Goal: Information Seeking & Learning: Learn about a topic

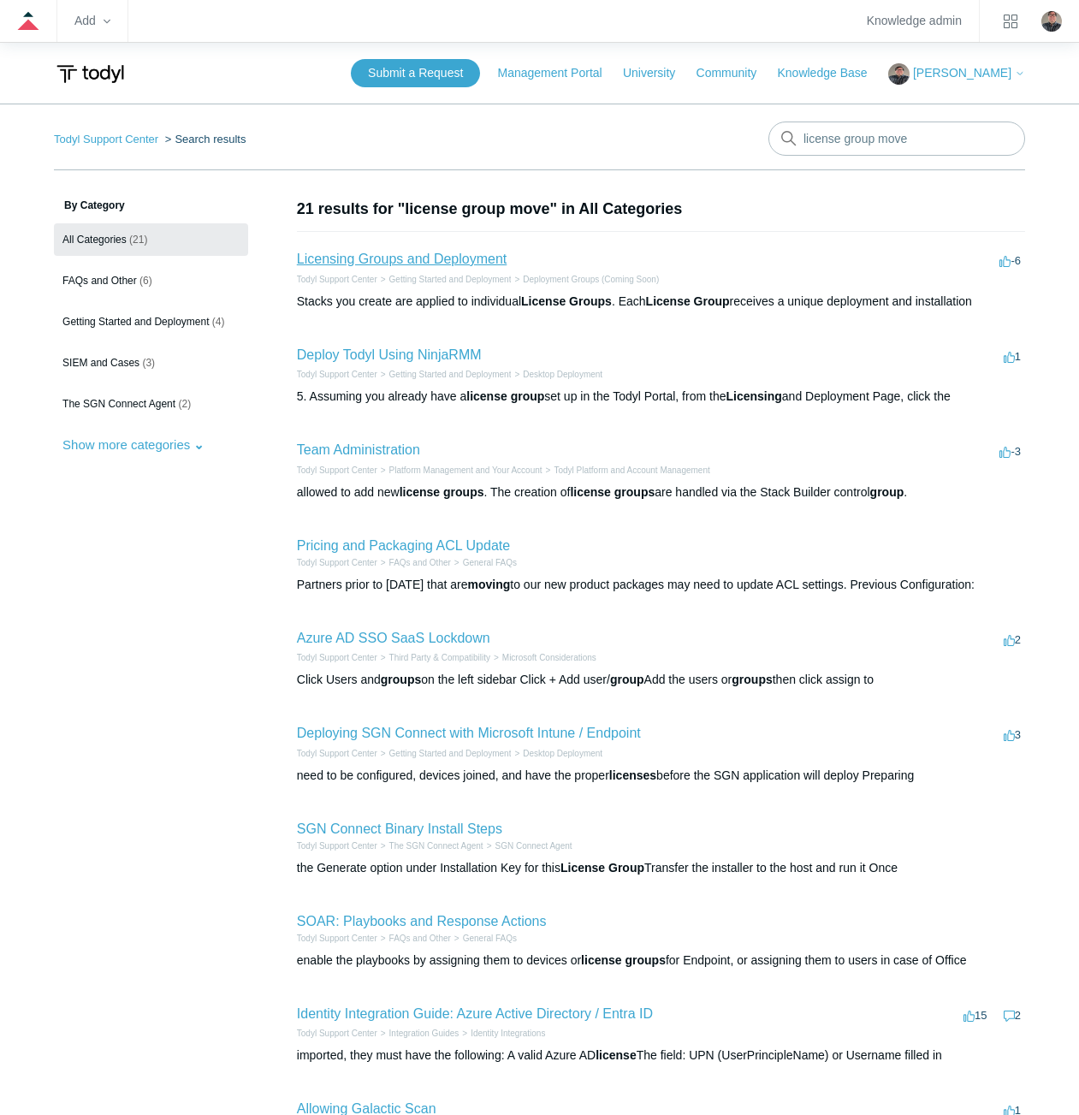
click at [452, 257] on link "Licensing Groups and Deployment" at bounding box center [402, 259] width 210 height 15
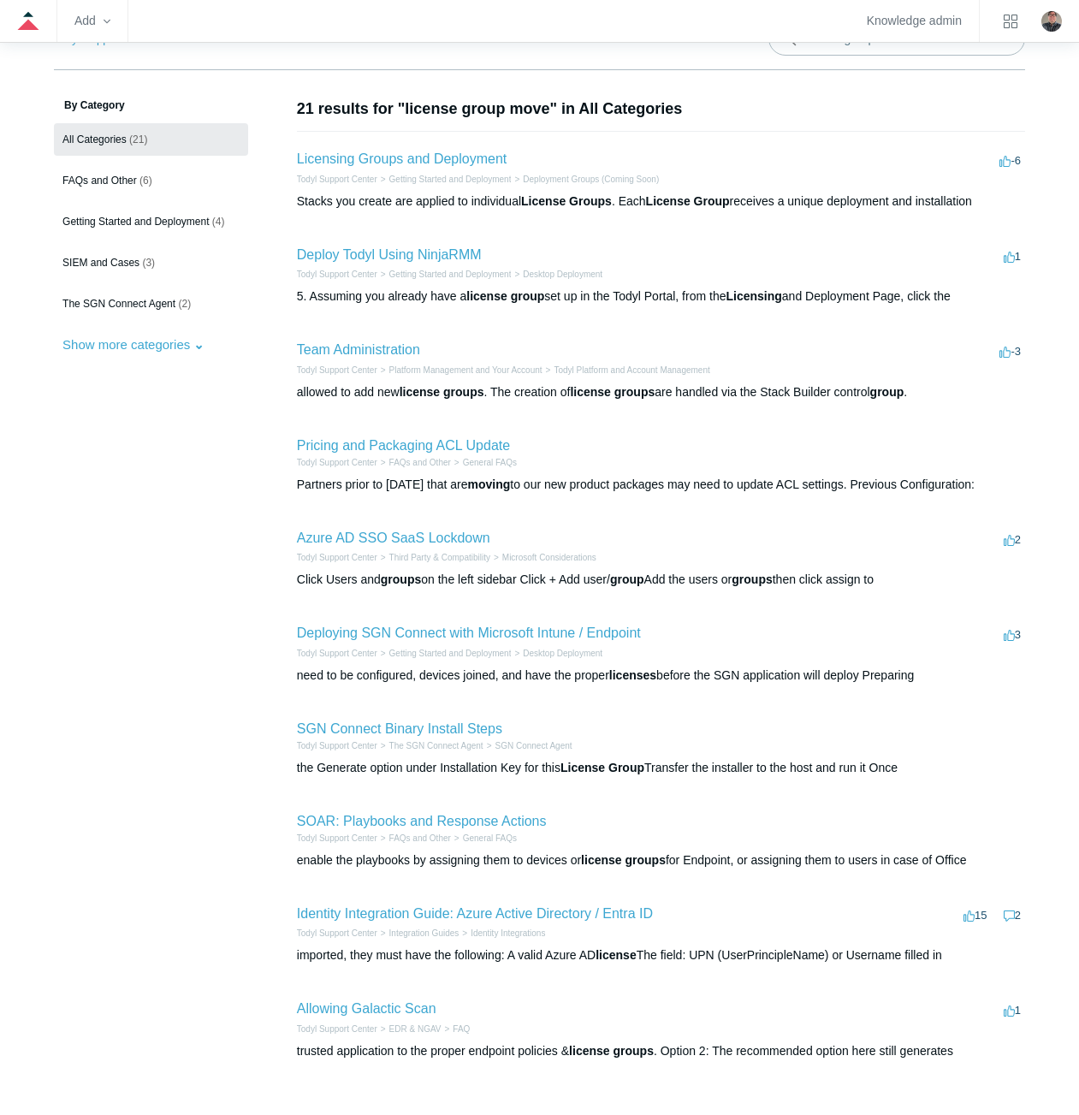
scroll to position [246, 0]
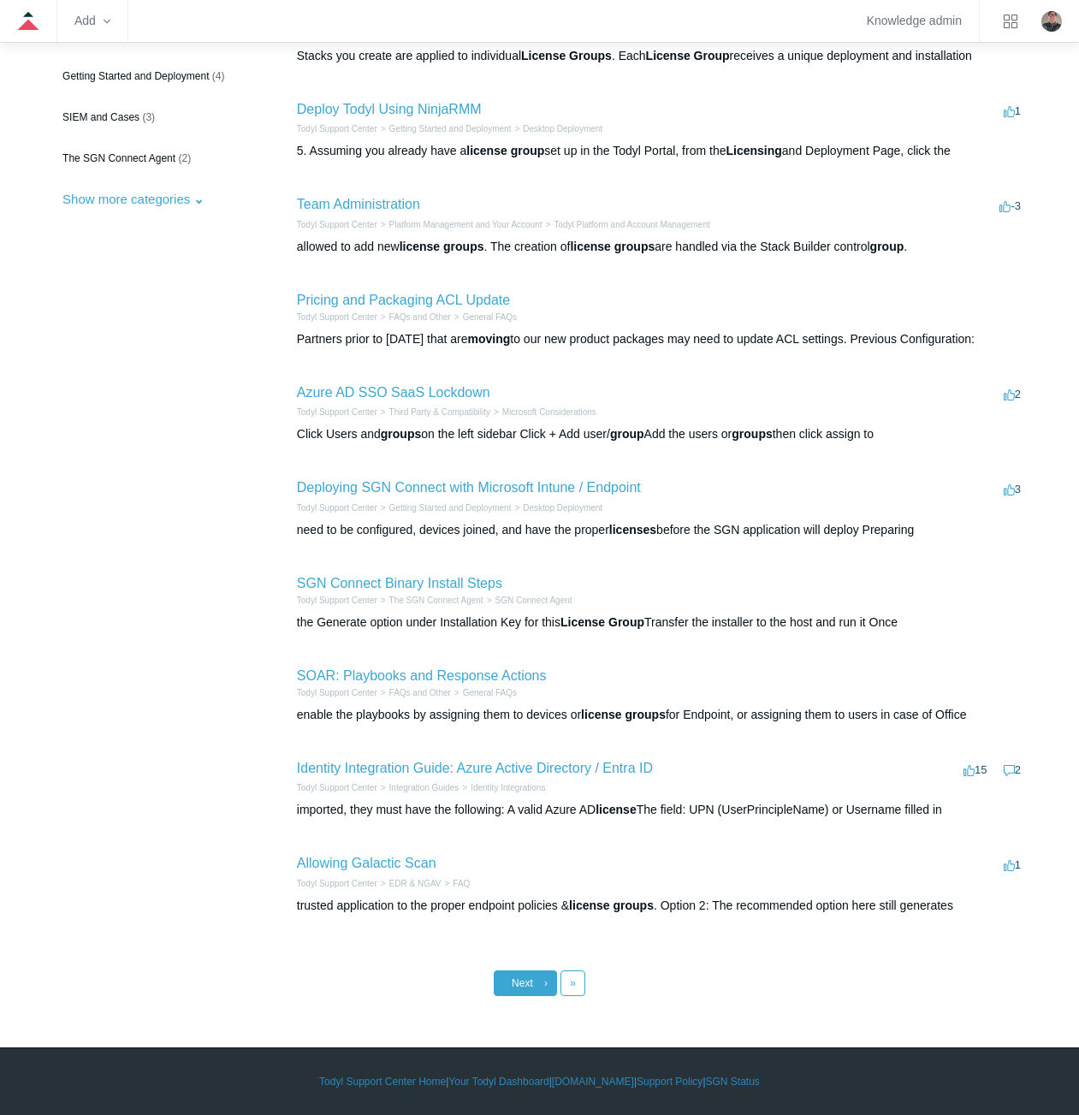
click at [532, 976] on link "Next ›" at bounding box center [525, 983] width 63 height 26
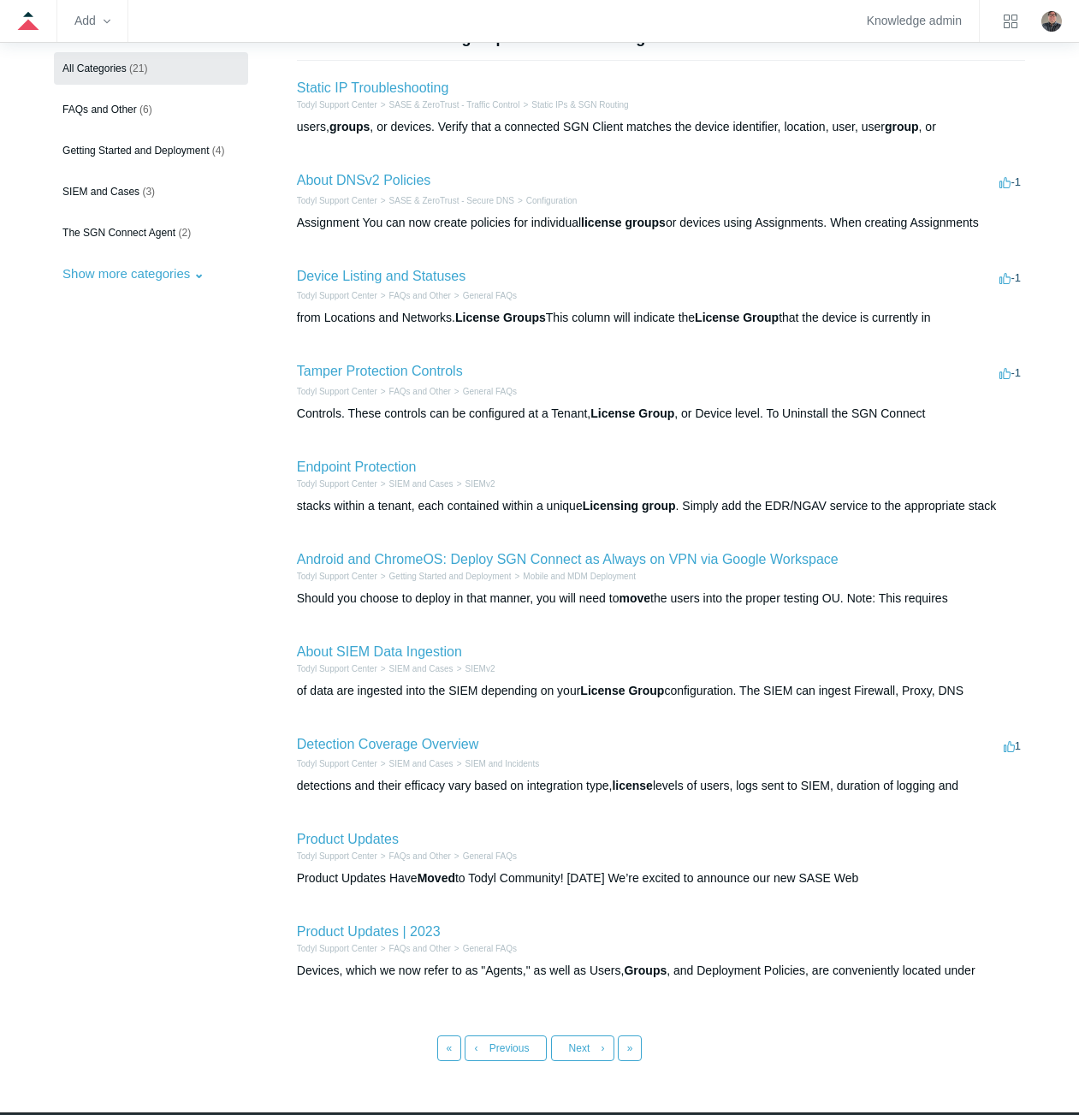
scroll to position [236, 0]
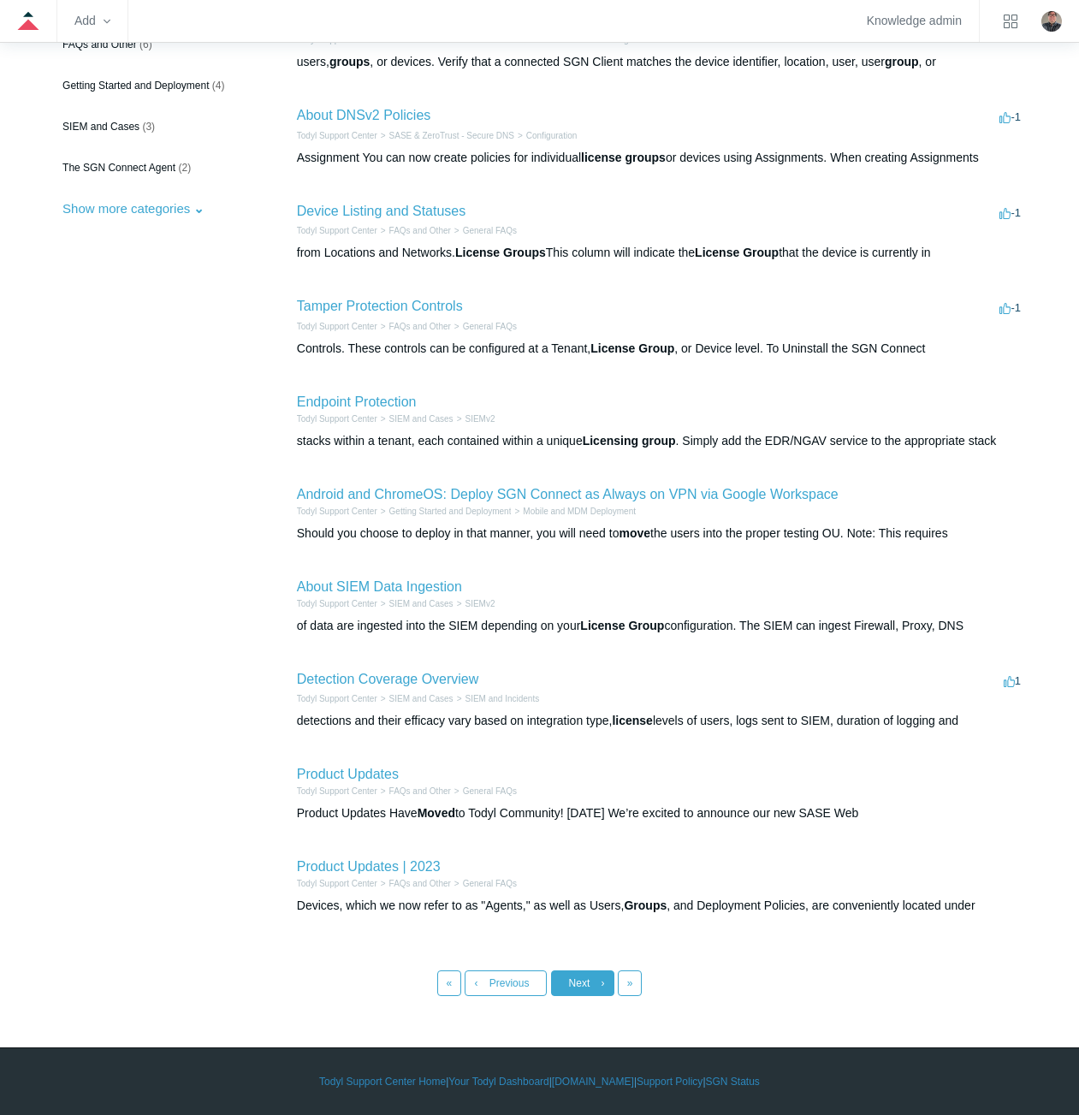
click at [583, 981] on span "Next" at bounding box center [579, 983] width 21 height 12
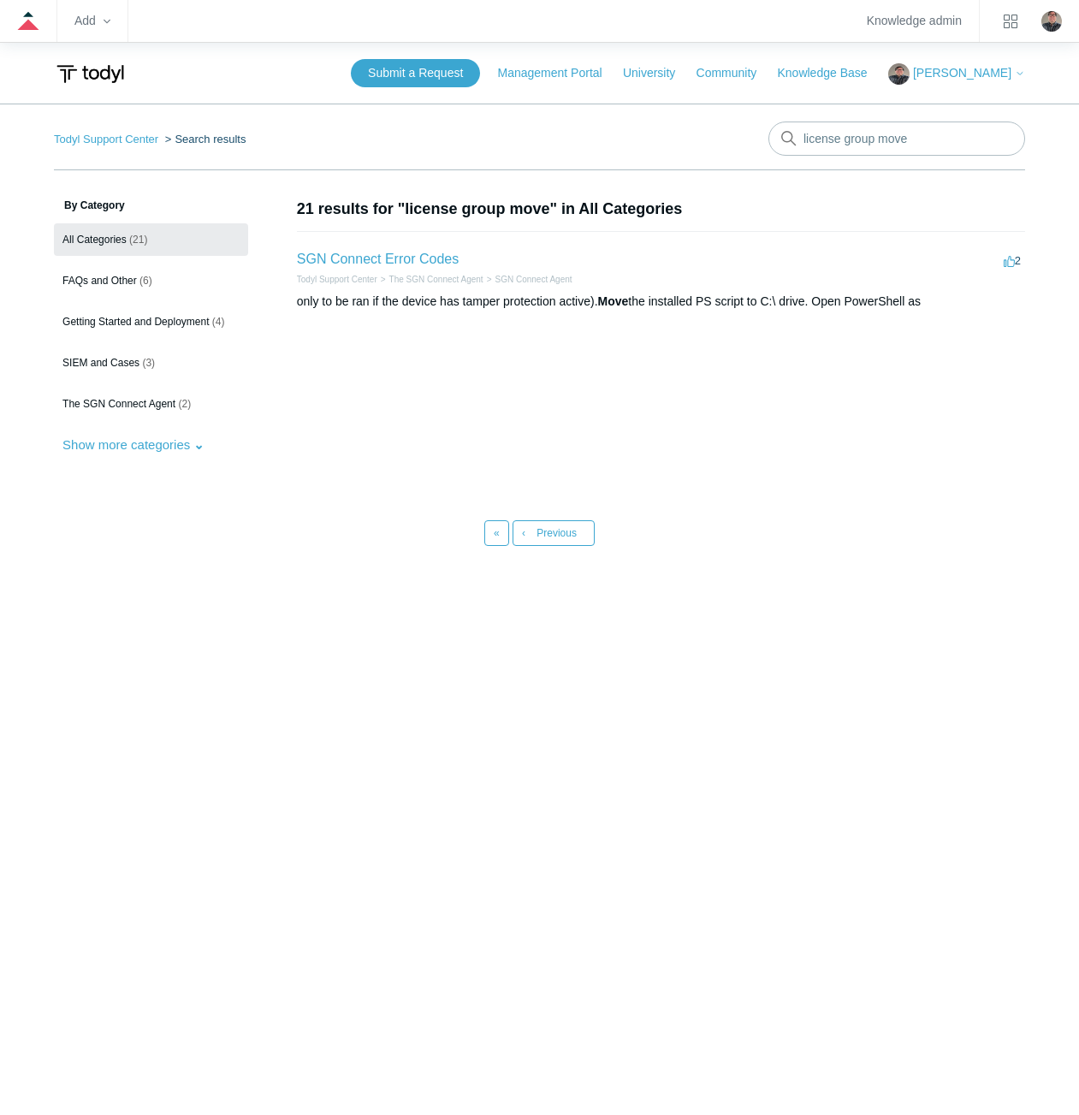
click at [646, 299] on div "only to be ran if the device has tamper protection active). Move the installed …" at bounding box center [661, 302] width 728 height 18
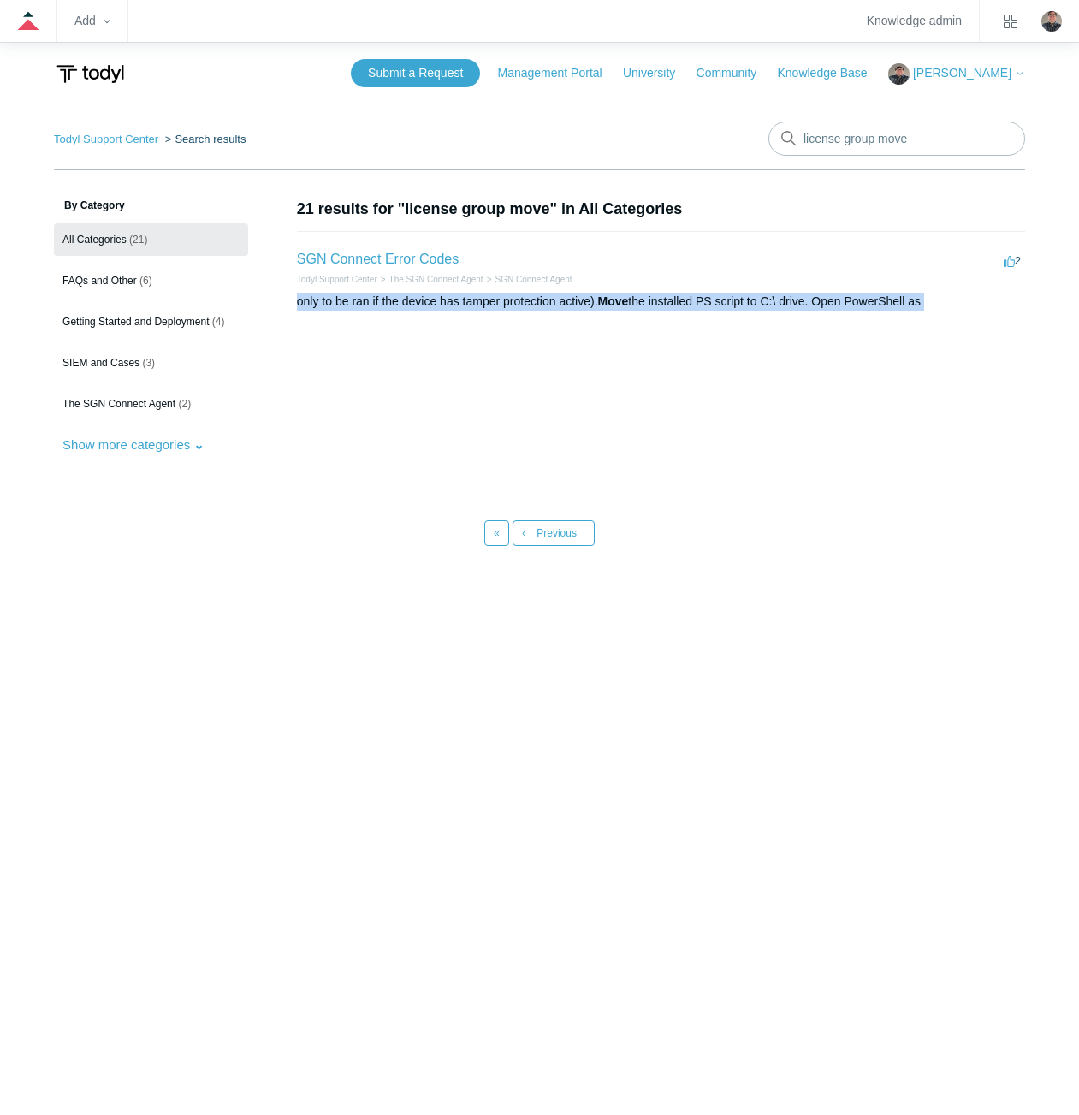
click at [646, 299] on div "only to be ran if the device has tamper protection active). Move the installed …" at bounding box center [661, 302] width 728 height 18
click at [649, 317] on li "SGN Connect Error Codes 2 votes 2 Todyl Support Center The SGN Connect Agent SG…" at bounding box center [661, 279] width 728 height 97
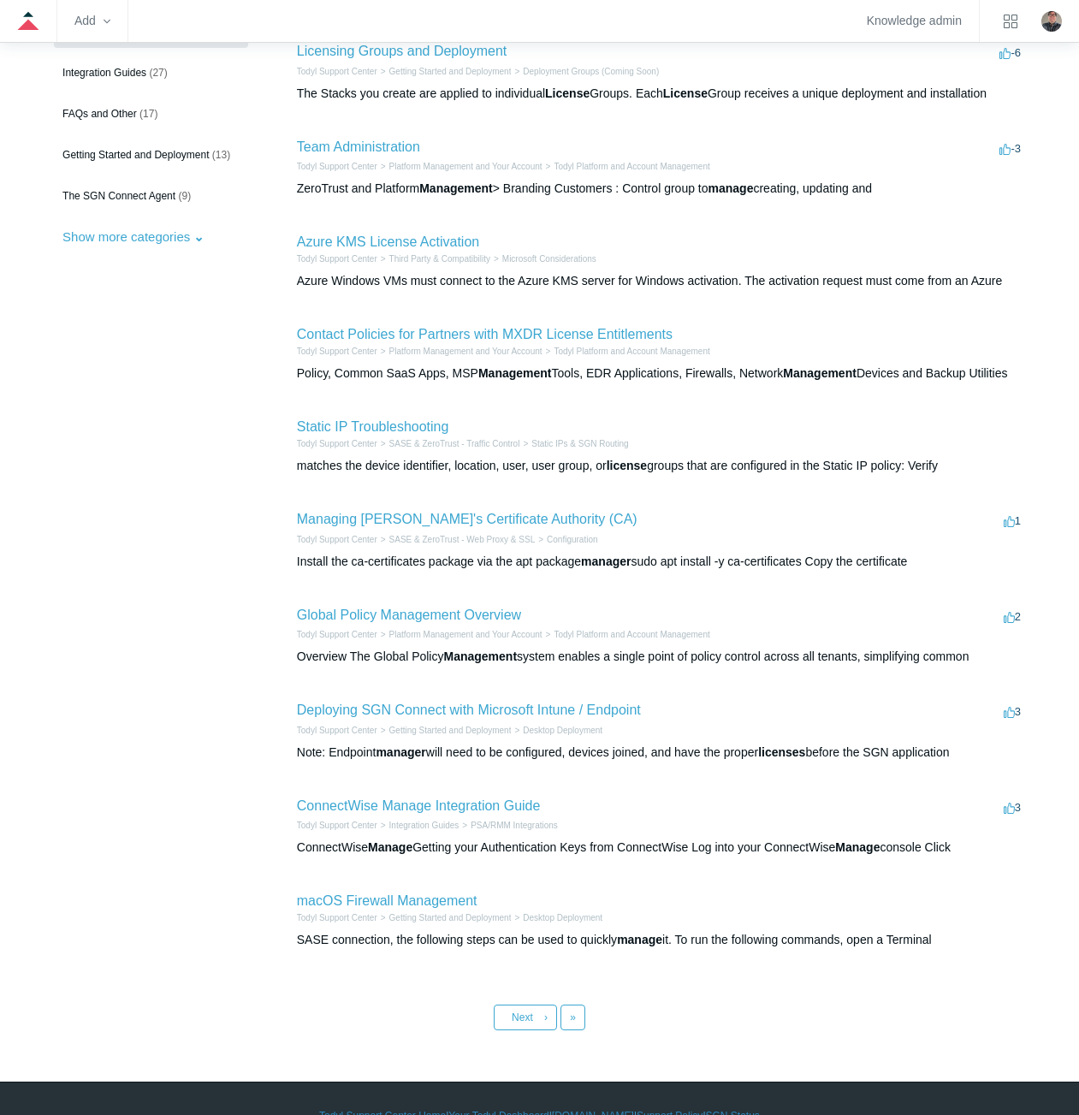
scroll to position [242, 0]
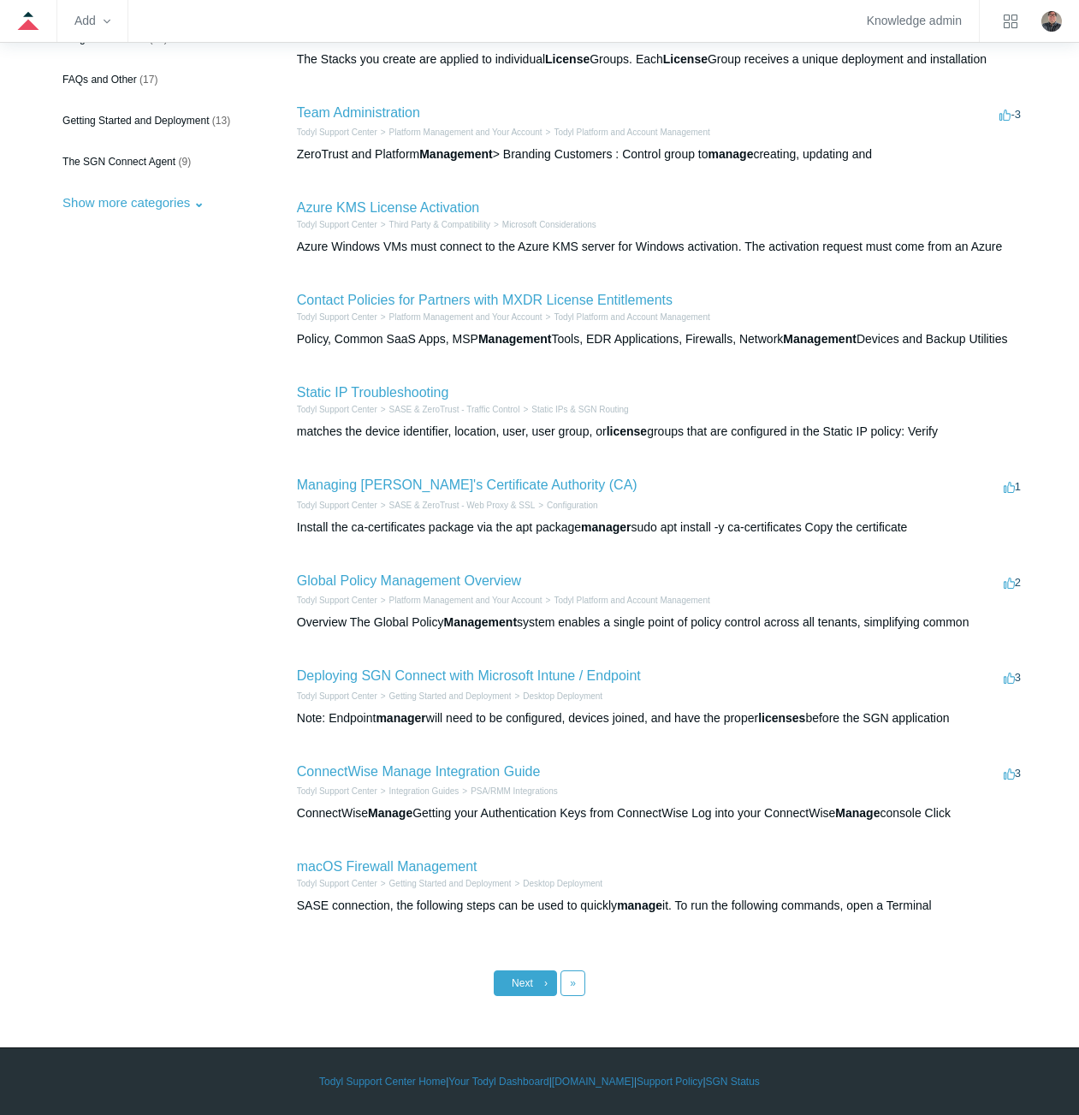
click at [518, 980] on span "Next" at bounding box center [522, 983] width 21 height 12
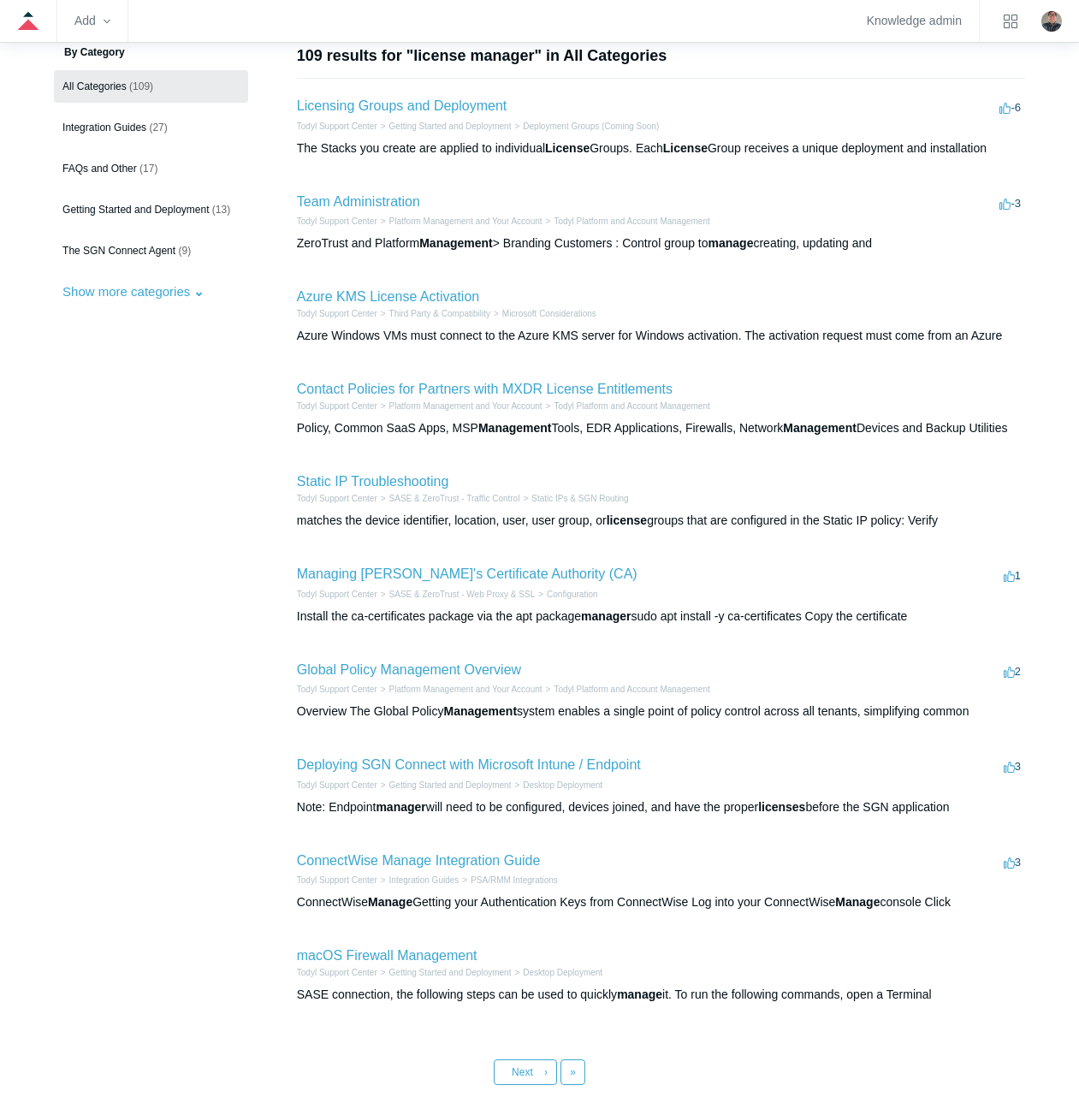
scroll to position [0, 0]
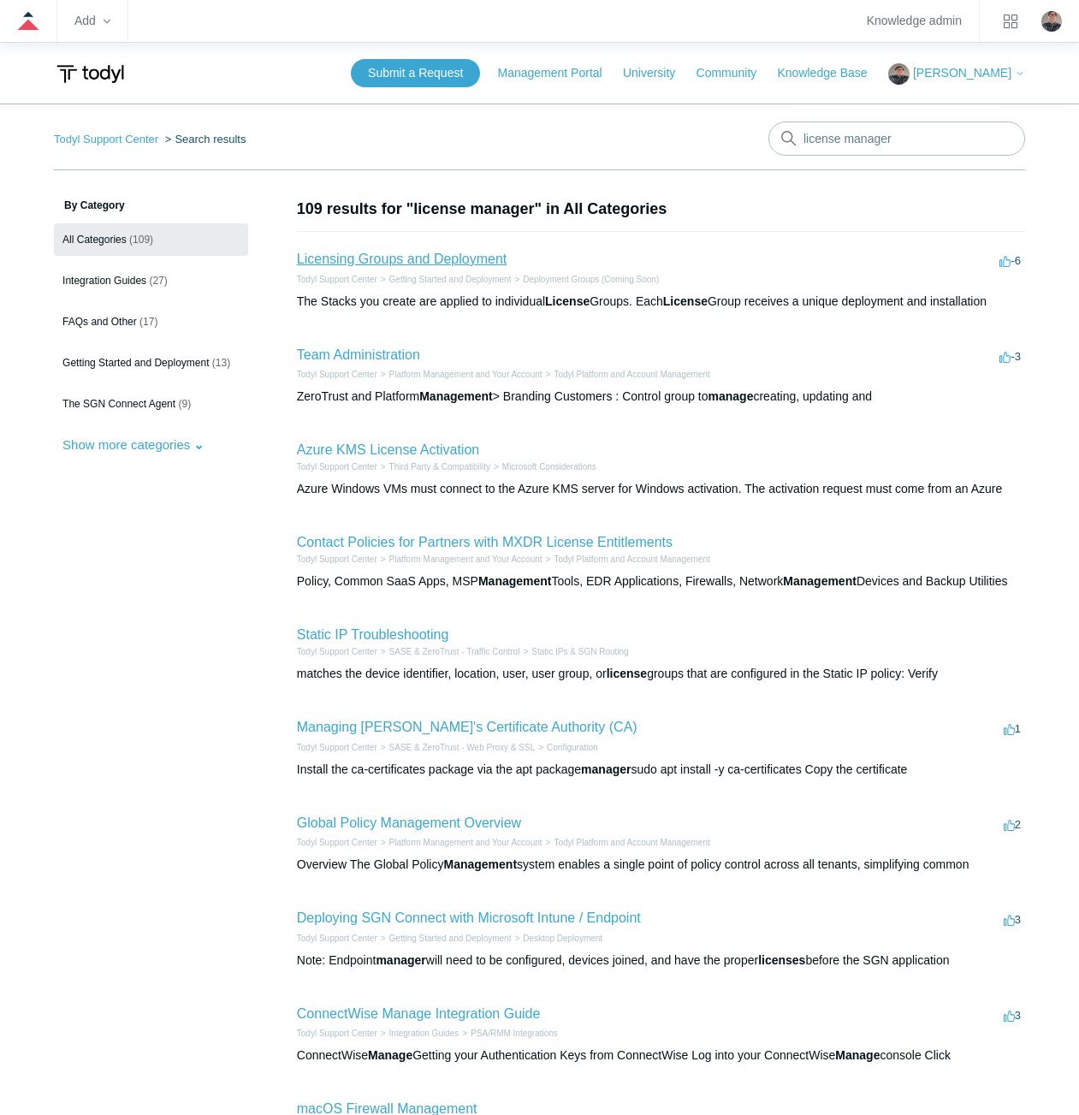
click at [339, 253] on link "Licensing Groups and Deployment" at bounding box center [402, 259] width 210 height 15
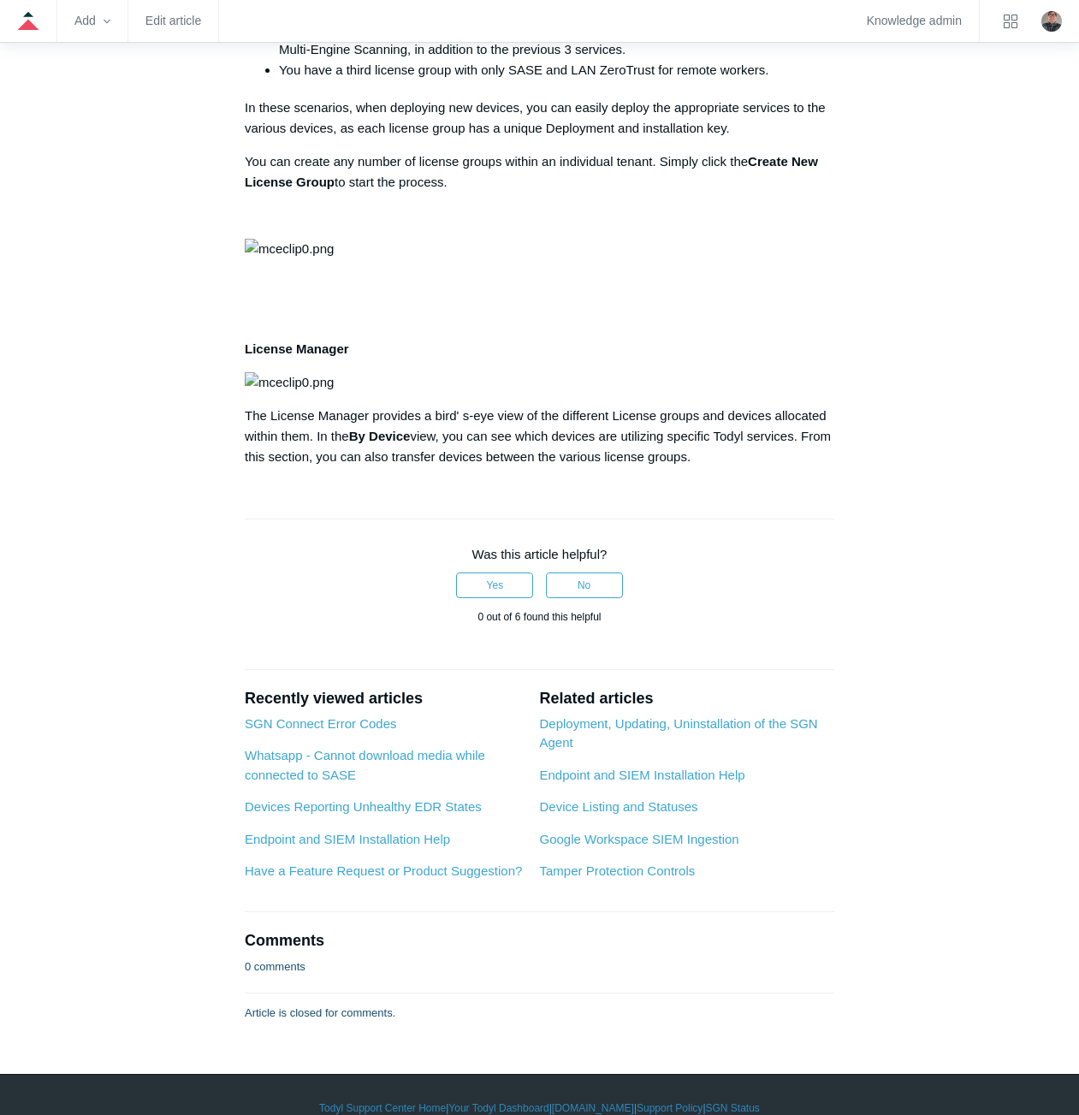
scroll to position [599, 0]
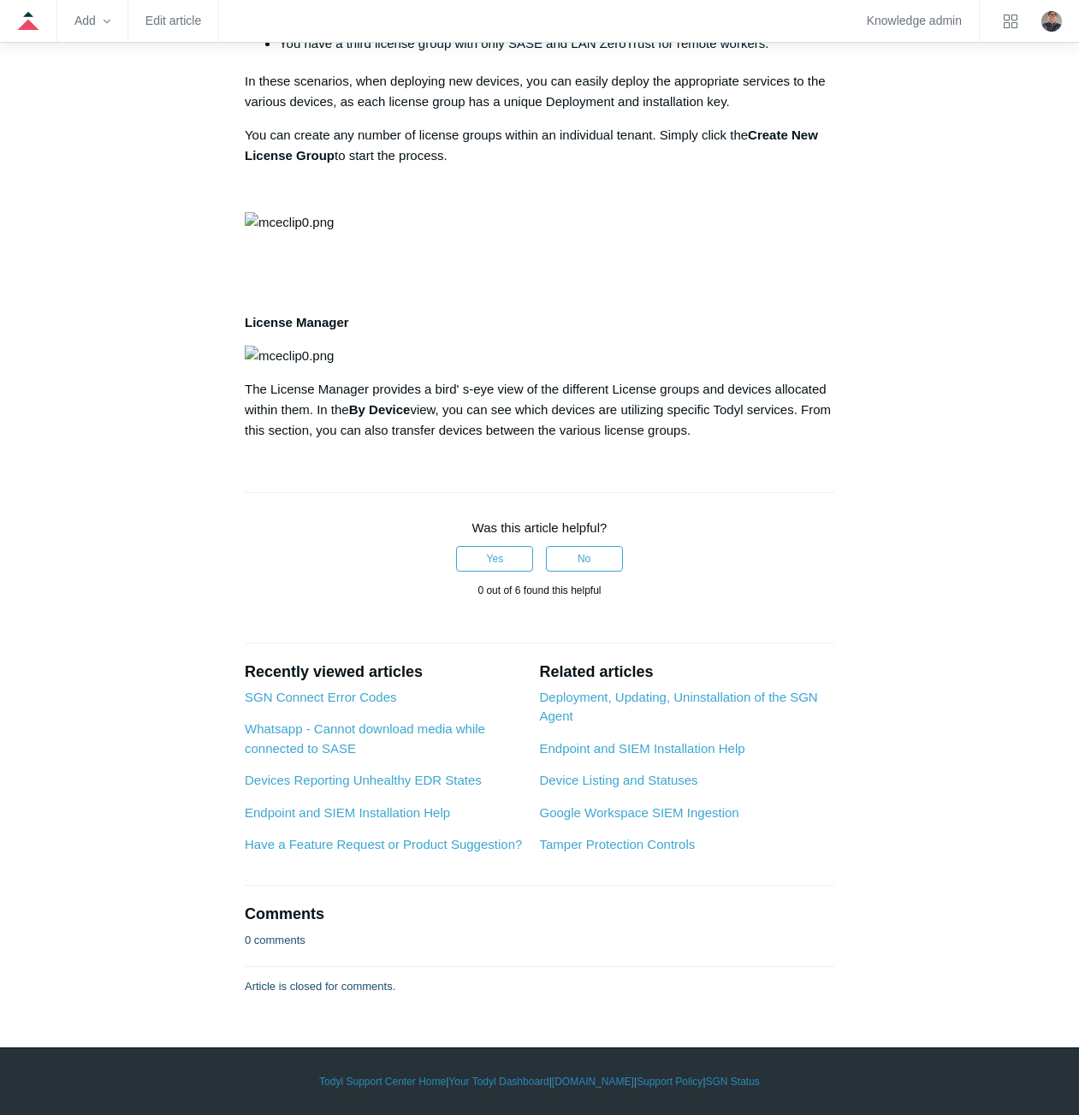
click at [408, 441] on p "The License Manager provides a bird' s-eye view of the different License groups…" at bounding box center [539, 410] width 589 height 62
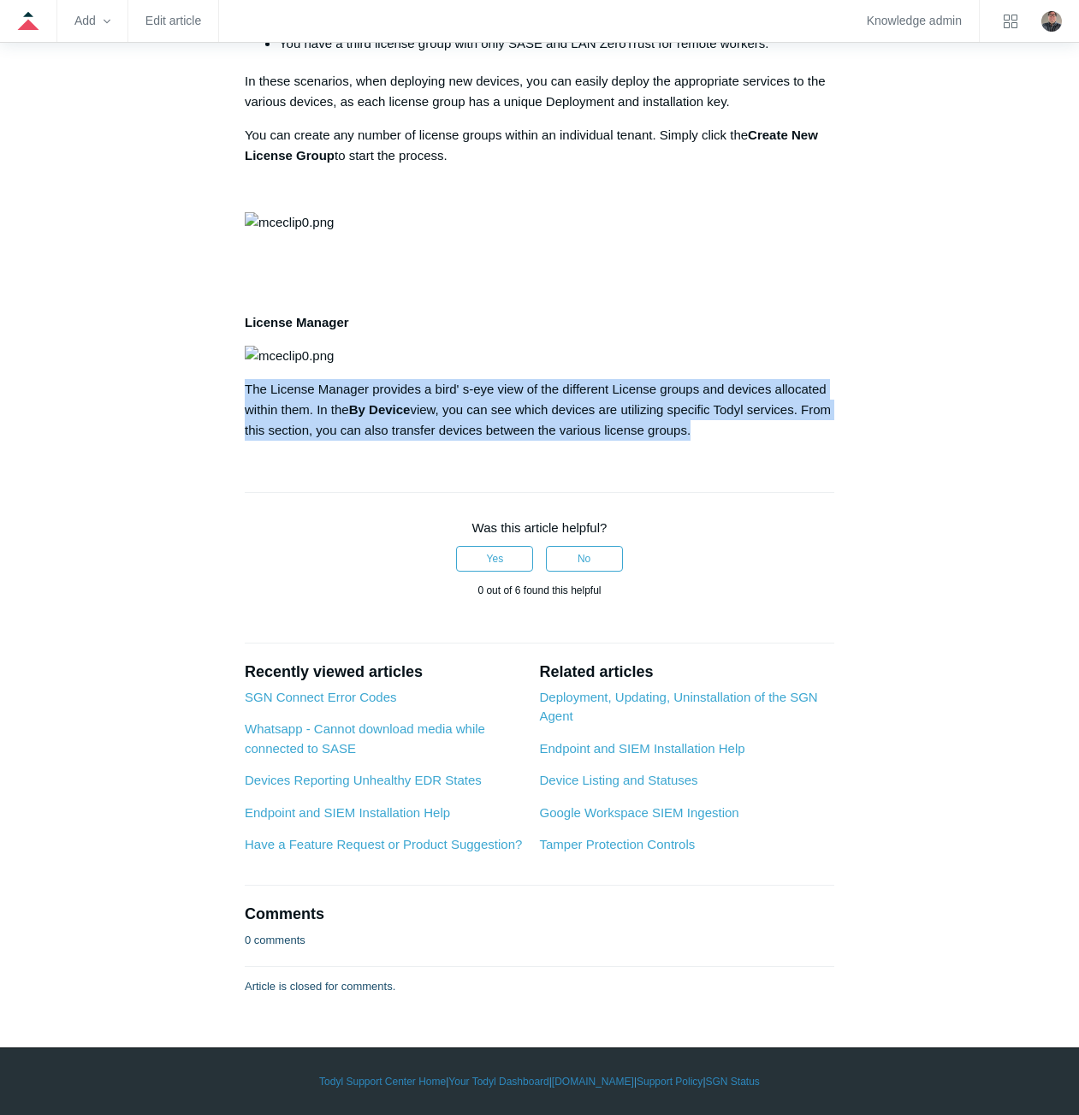
click at [408, 441] on p "The License Manager provides a bird' s-eye view of the different License groups…" at bounding box center [539, 410] width 589 height 62
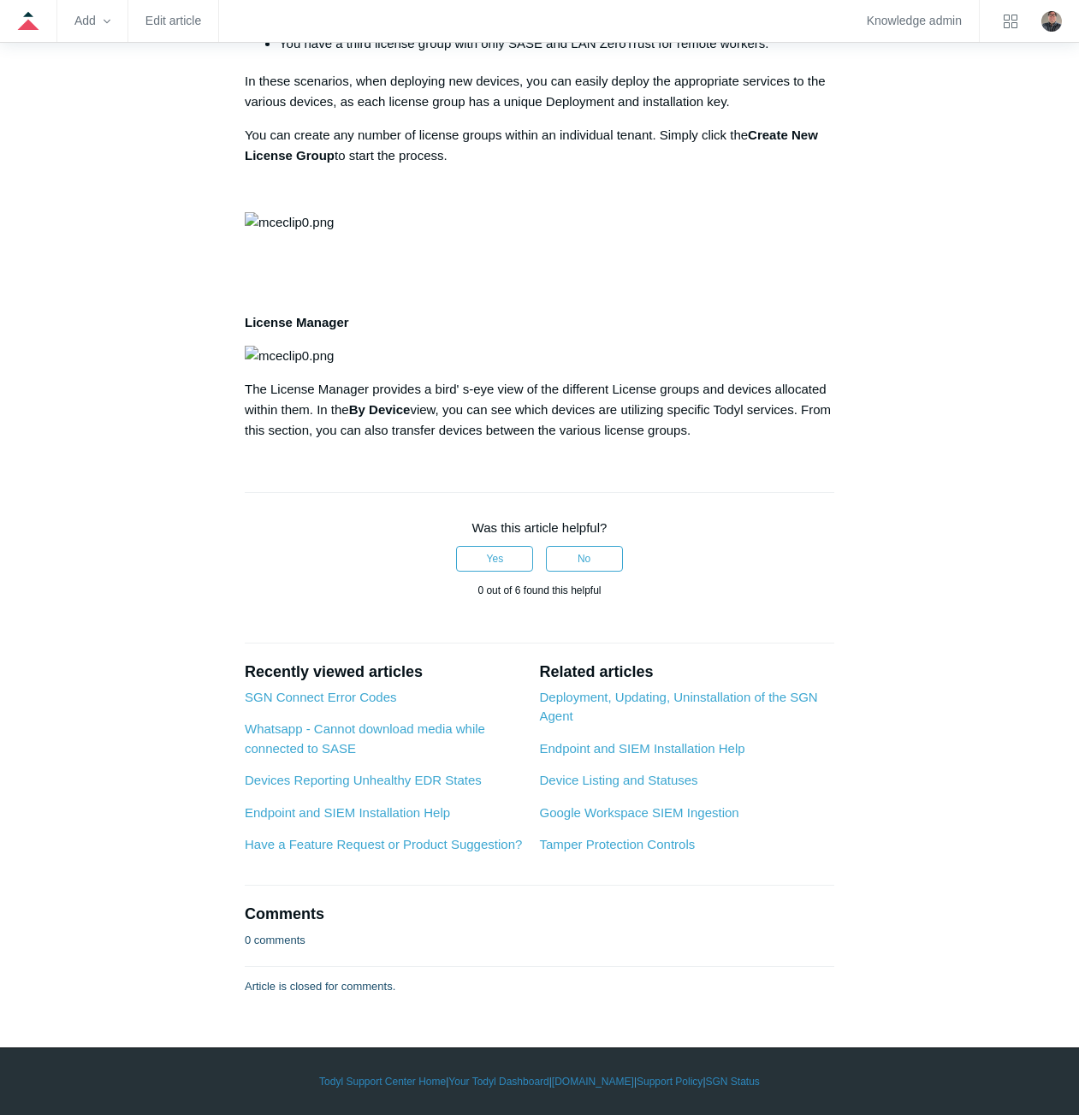
click at [74, 356] on aside "Articles in this section Licensing Groups and Deployment" at bounding box center [136, 355] width 165 height 1247
click at [87, 334] on aside "Articles in this section Licensing Groups and Deployment" at bounding box center [136, 355] width 165 height 1247
